Goal: Transaction & Acquisition: Purchase product/service

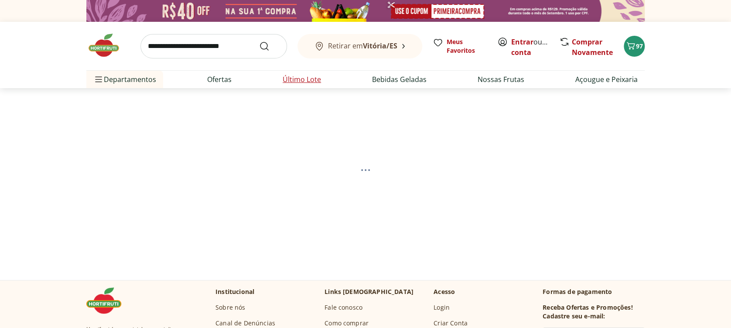
select select "**********"
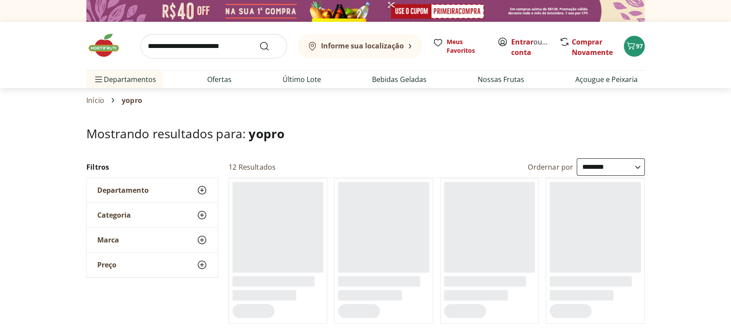
click at [217, 48] on input "search" at bounding box center [213, 46] width 146 height 24
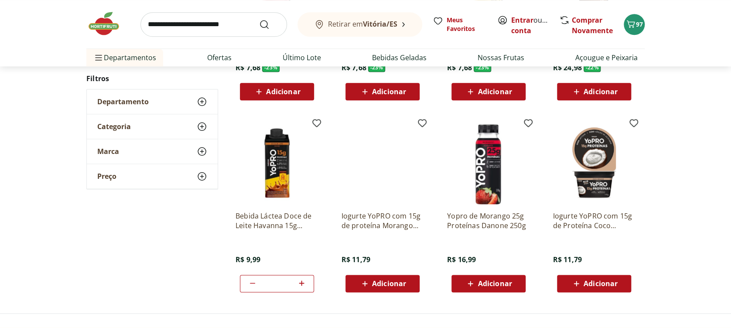
scroll to position [465, 0]
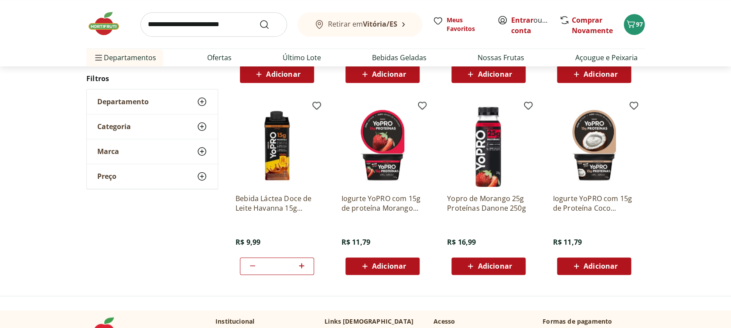
click at [253, 266] on icon at bounding box center [252, 265] width 10 height 10
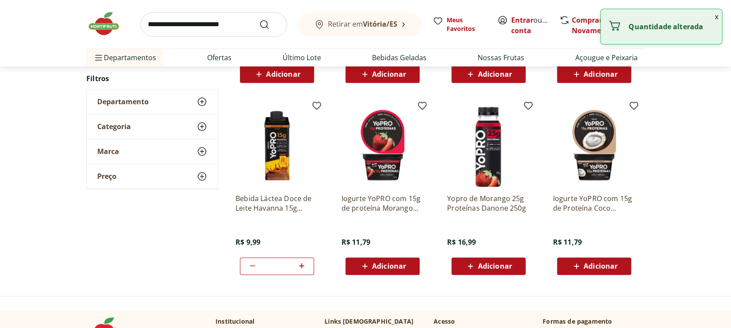
click at [253, 266] on icon at bounding box center [252, 265] width 10 height 10
type input "*"
click at [253, 266] on icon at bounding box center [252, 265] width 7 height 8
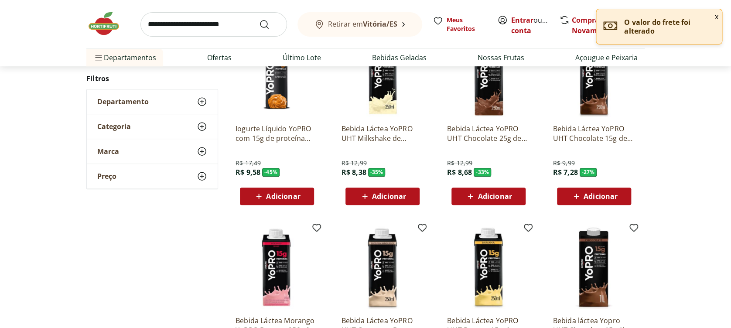
scroll to position [116, 0]
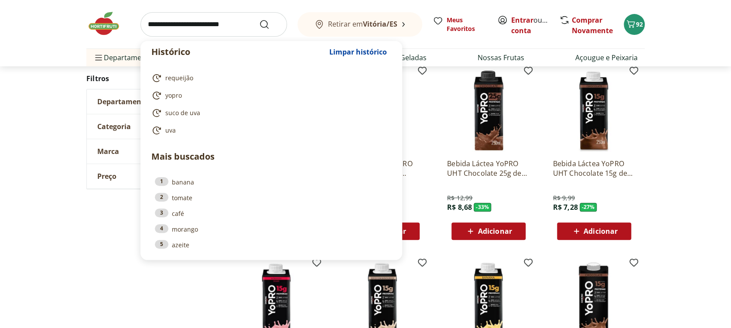
click at [234, 17] on input "search" at bounding box center [213, 24] width 146 height 24
